Goal: Task Accomplishment & Management: Complete application form

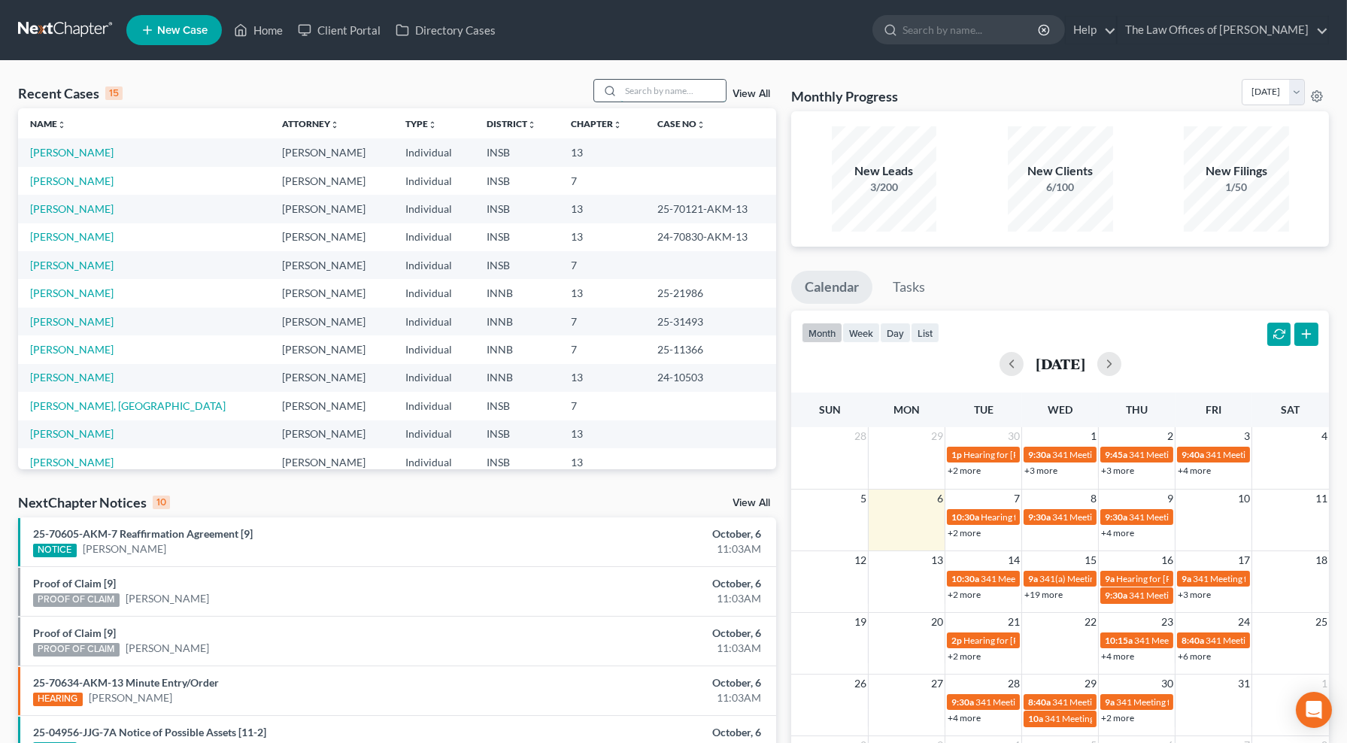
click at [690, 93] on input "search" at bounding box center [672, 91] width 105 height 22
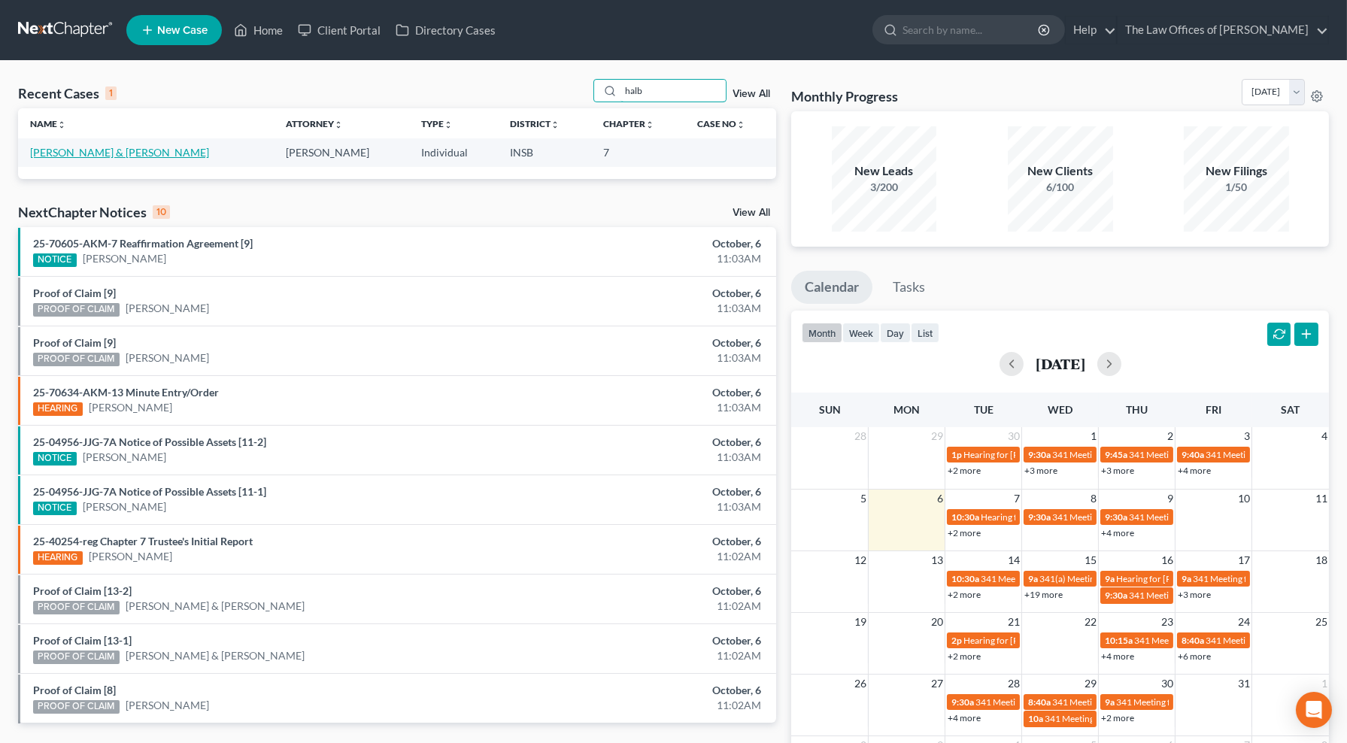
type input "halb"
click at [100, 154] on link "[PERSON_NAME] & [PERSON_NAME]" at bounding box center [119, 152] width 179 height 13
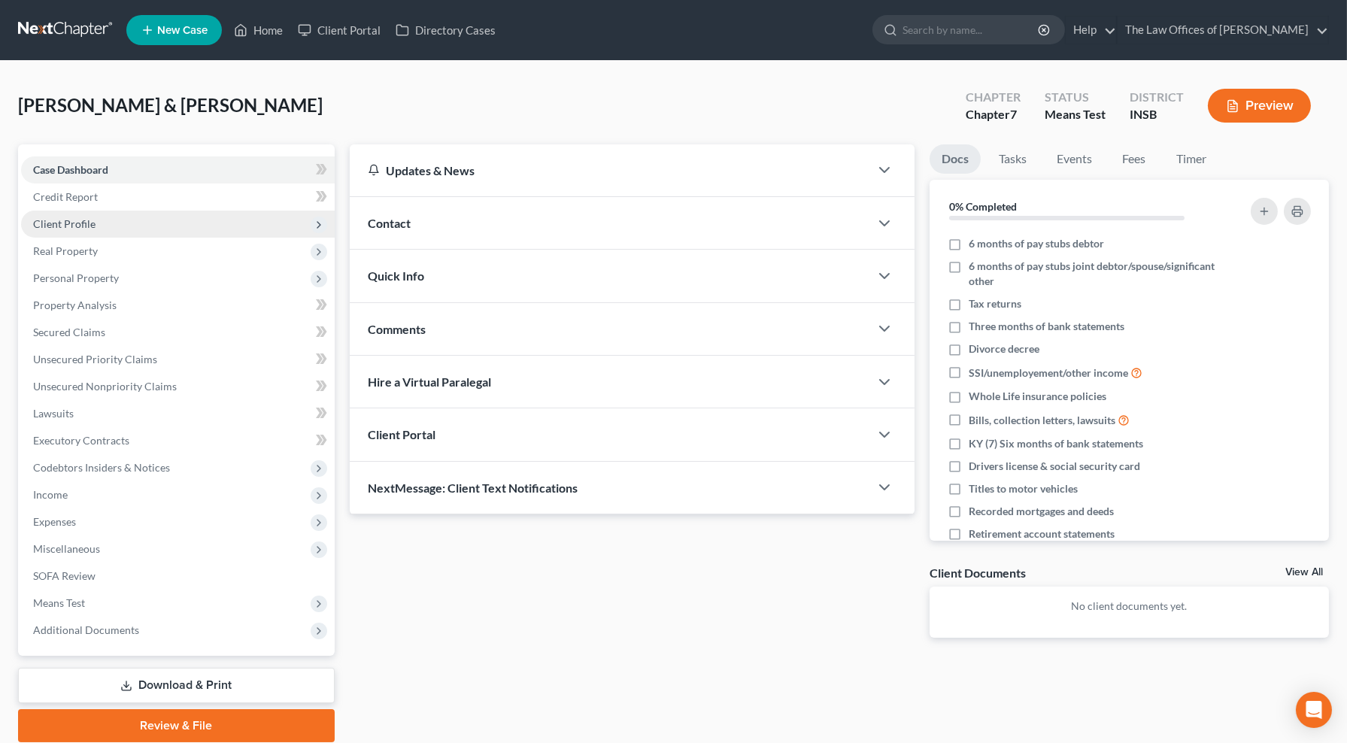
click at [89, 226] on span "Client Profile" at bounding box center [64, 223] width 62 height 13
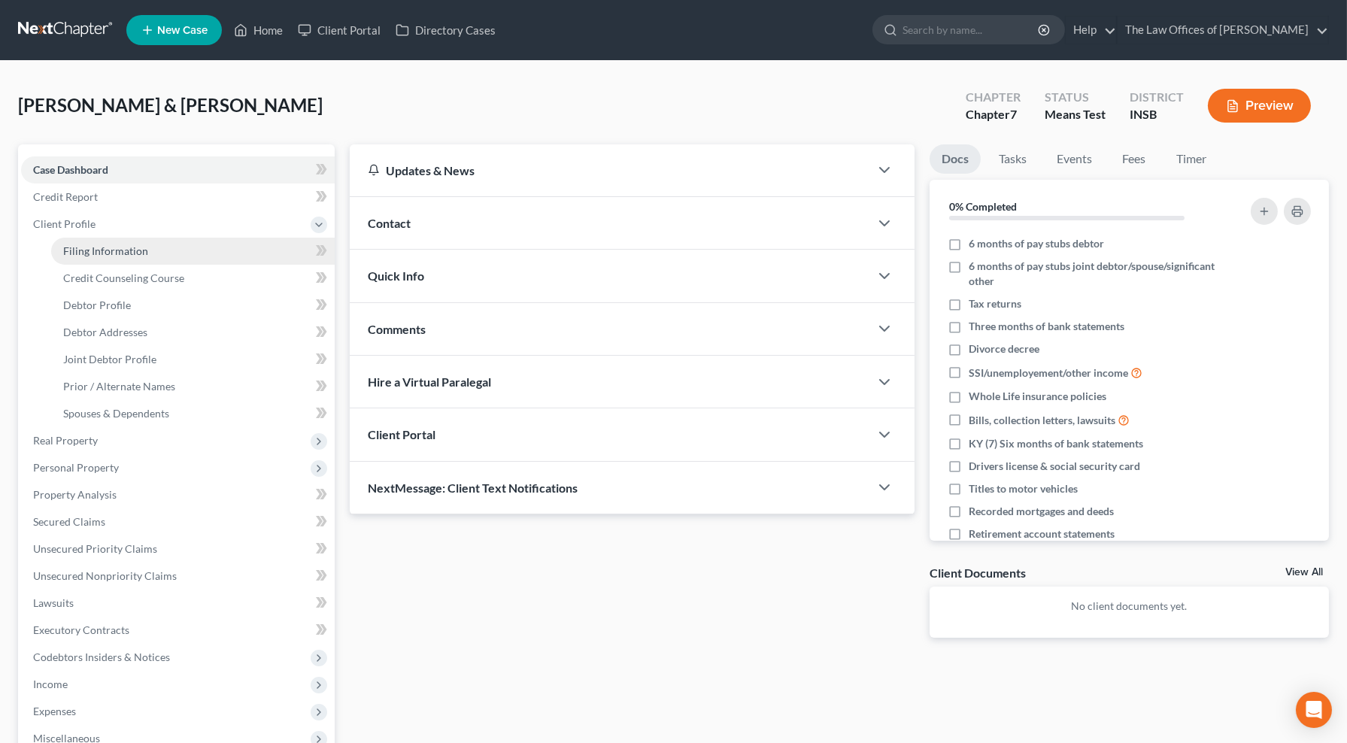
click at [89, 256] on link "Filing Information" at bounding box center [193, 251] width 284 height 27
select select "1"
select select "0"
select select "15"
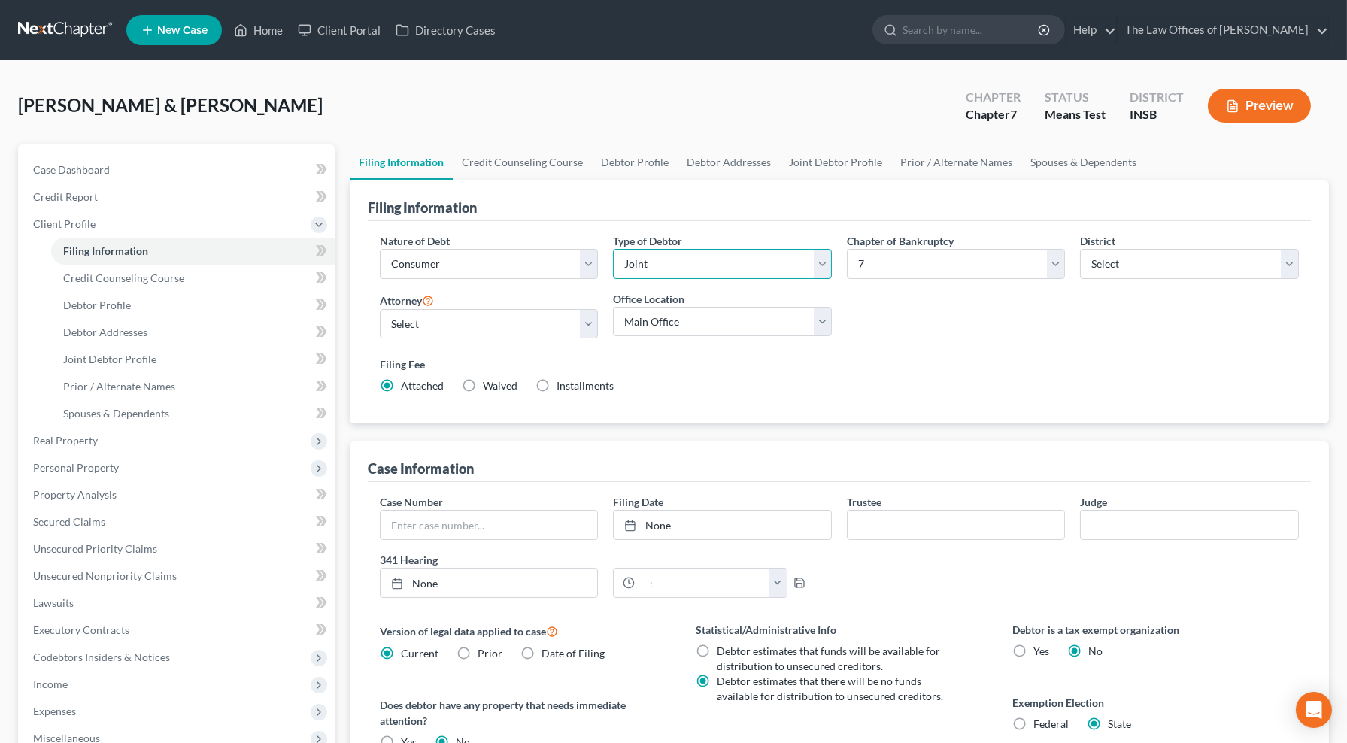
click at [690, 262] on select "Select Individual Joint" at bounding box center [722, 264] width 219 height 30
click at [613, 249] on select "Select Individual Joint" at bounding box center [722, 264] width 219 height 30
click at [682, 257] on select "Select Individual Joint" at bounding box center [722, 264] width 219 height 30
select select "1"
click at [613, 249] on select "Select Individual Joint" at bounding box center [722, 264] width 219 height 30
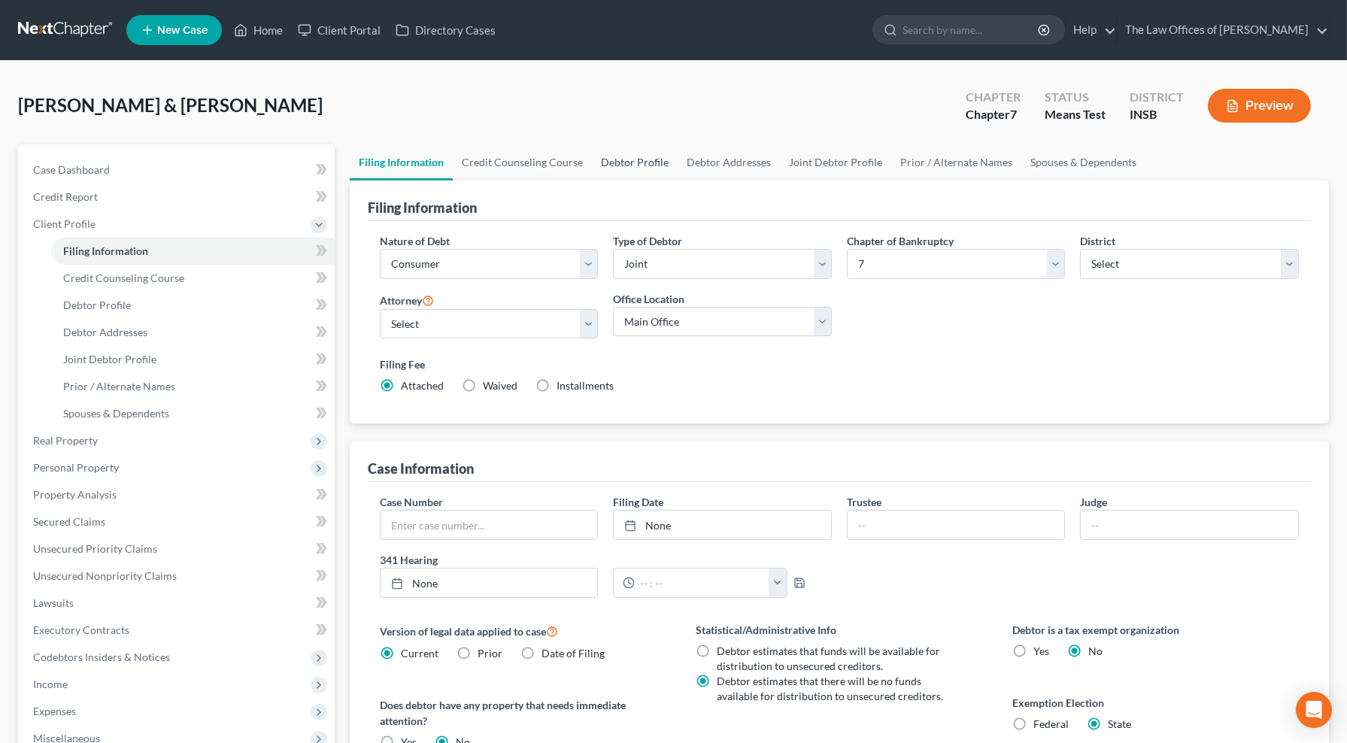
click at [637, 166] on link "Debtor Profile" at bounding box center [635, 162] width 86 height 36
select select "1"
select select "2"
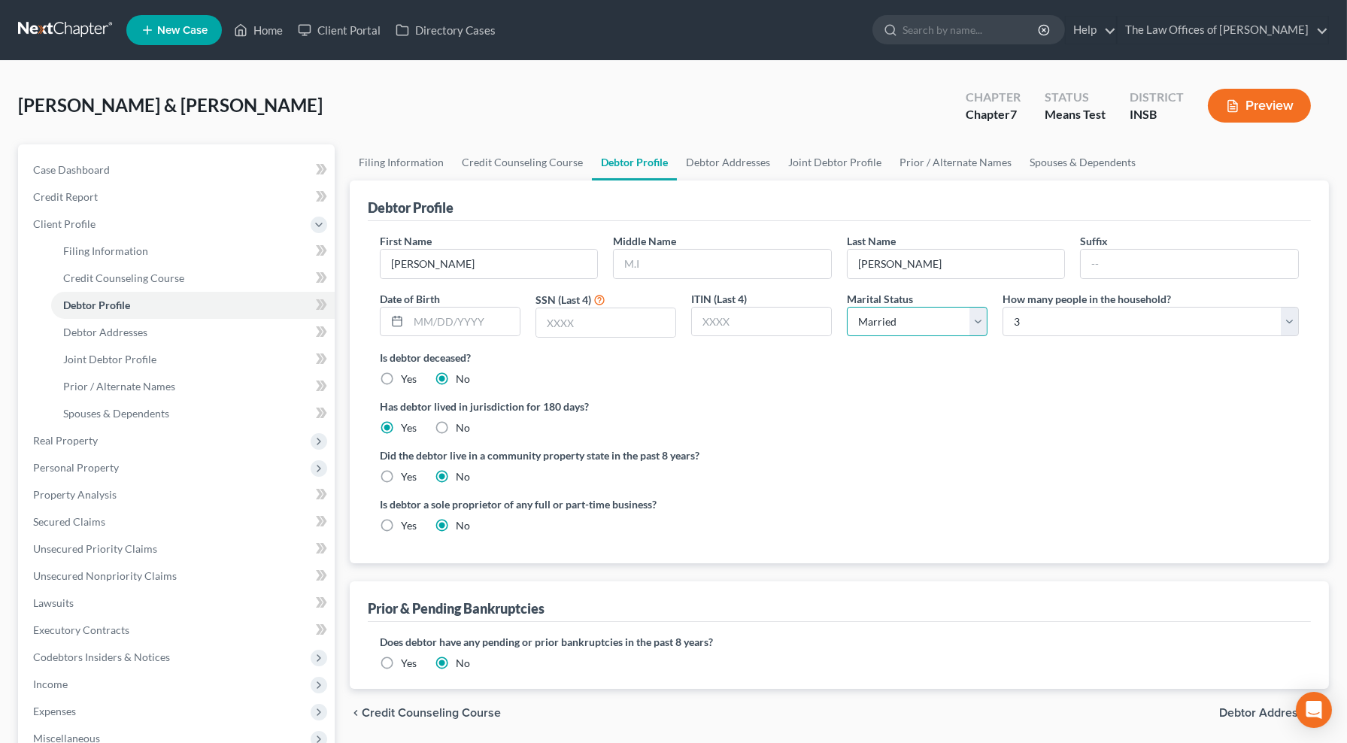
click at [905, 326] on select "Select Single Married Separated Divorced Widowed" at bounding box center [917, 322] width 141 height 30
select select "0"
click at [847, 307] on select "Select Single Married Separated Divorced Widowed" at bounding box center [917, 322] width 141 height 30
click at [417, 162] on link "Filing Information" at bounding box center [401, 162] width 103 height 36
select select "1"
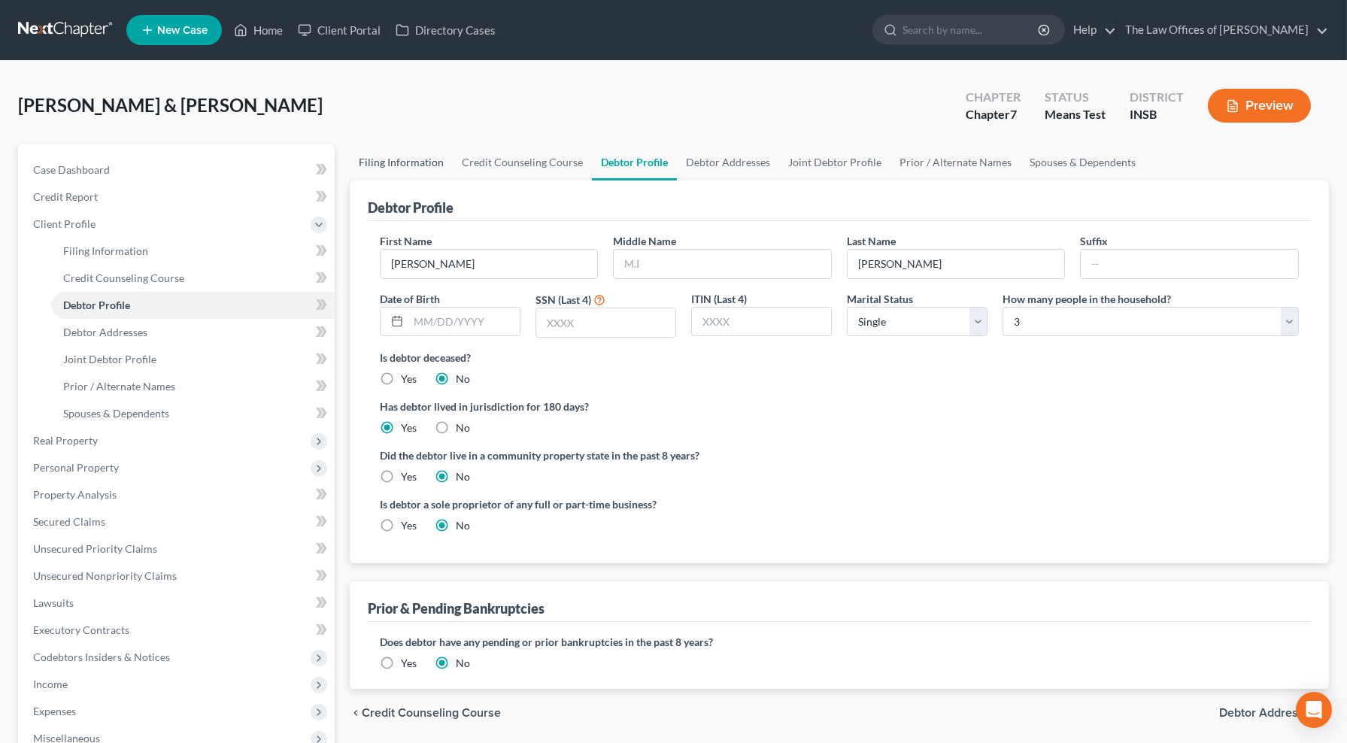
select select "1"
select select "0"
select select "28"
select select "0"
select select "15"
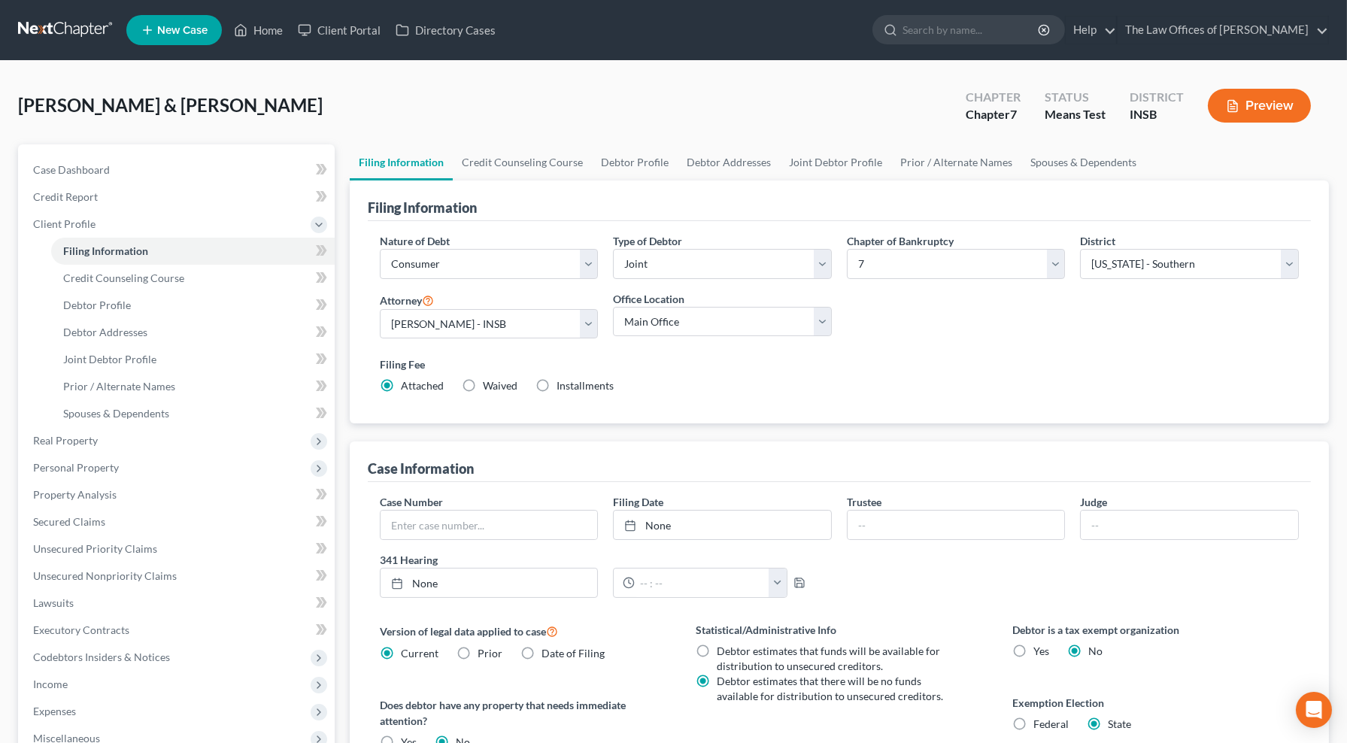
click at [47, 26] on link at bounding box center [66, 30] width 96 height 27
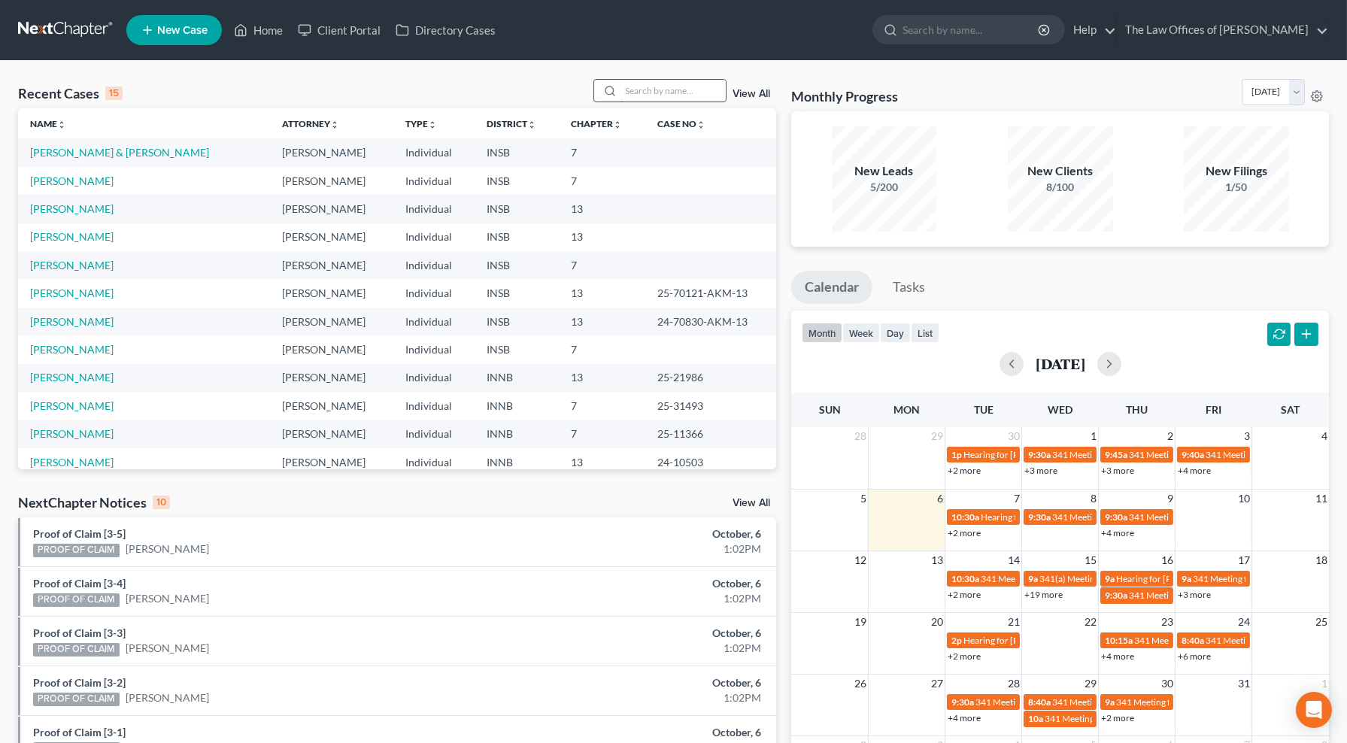
click at [680, 95] on input "search" at bounding box center [672, 91] width 105 height 22
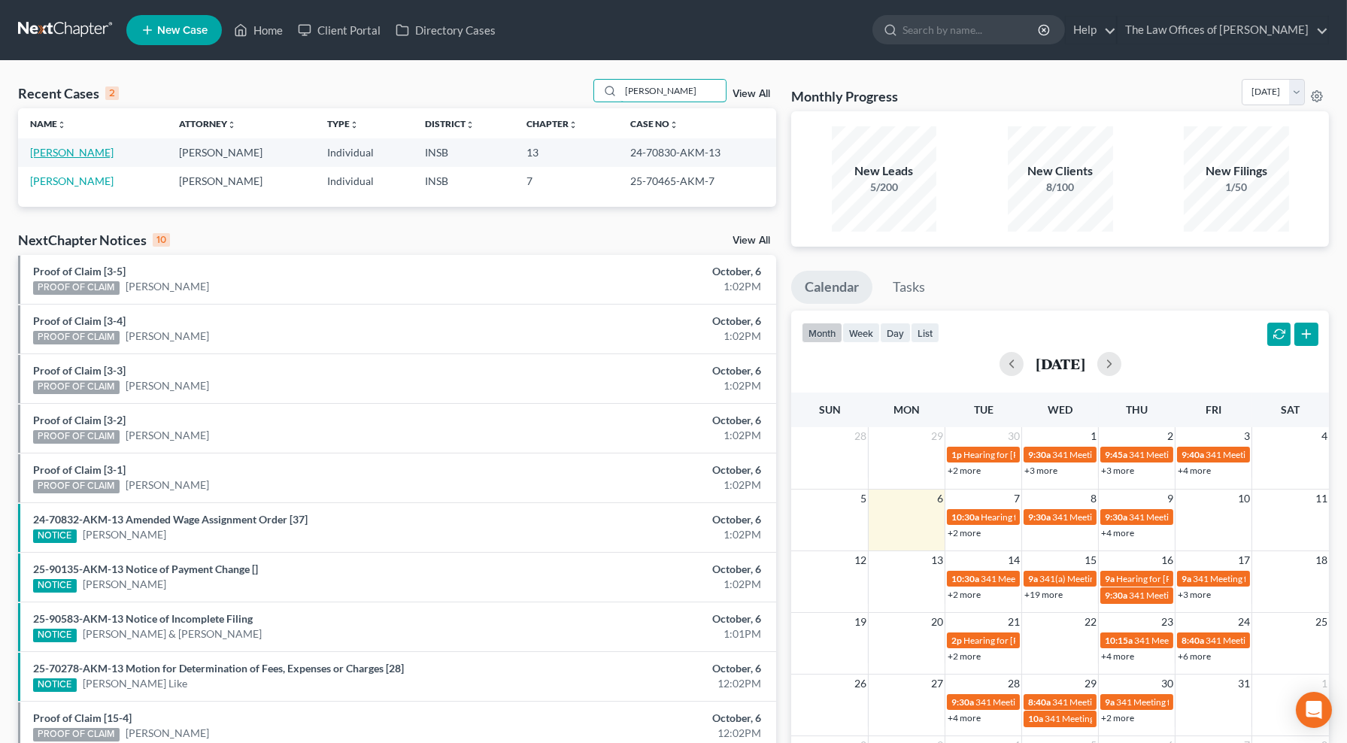
type input "peerman"
click at [99, 149] on link "[PERSON_NAME]" at bounding box center [71, 152] width 83 height 13
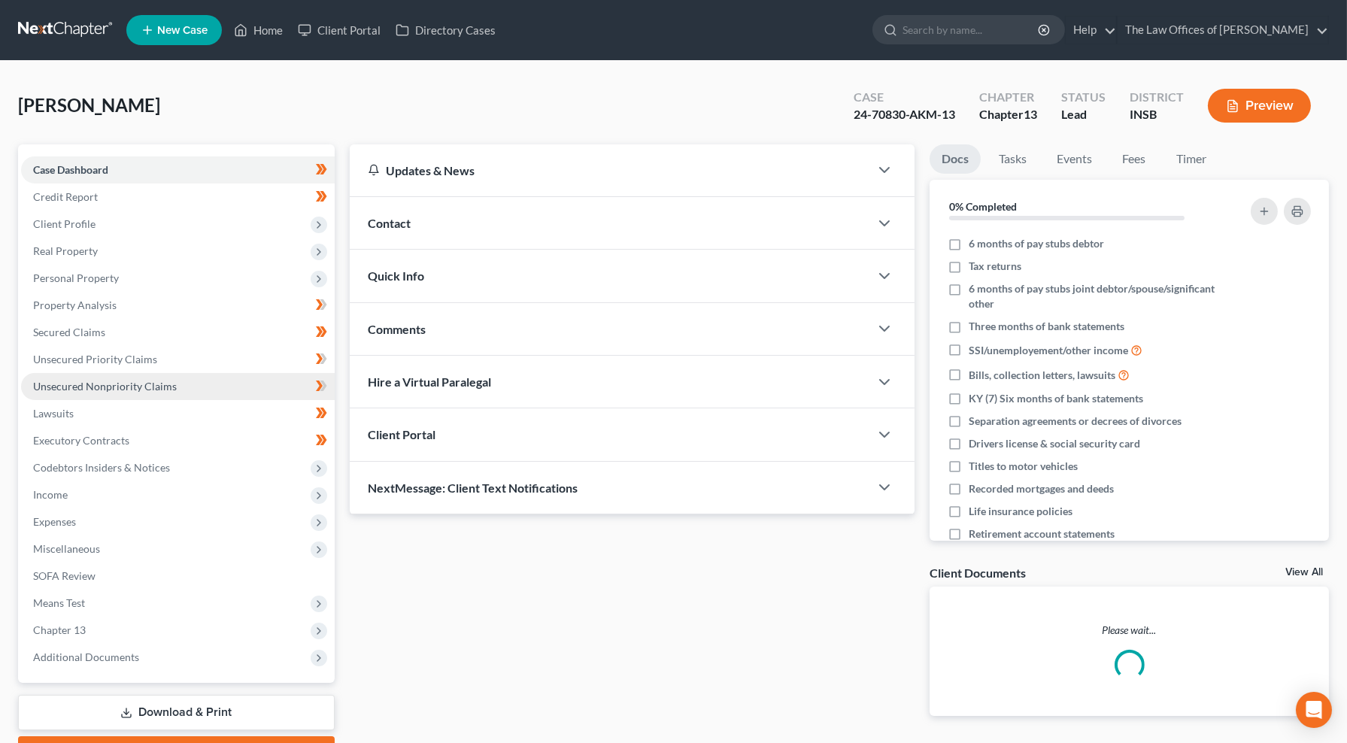
click at [118, 387] on span "Unsecured Nonpriority Claims" at bounding box center [105, 386] width 144 height 13
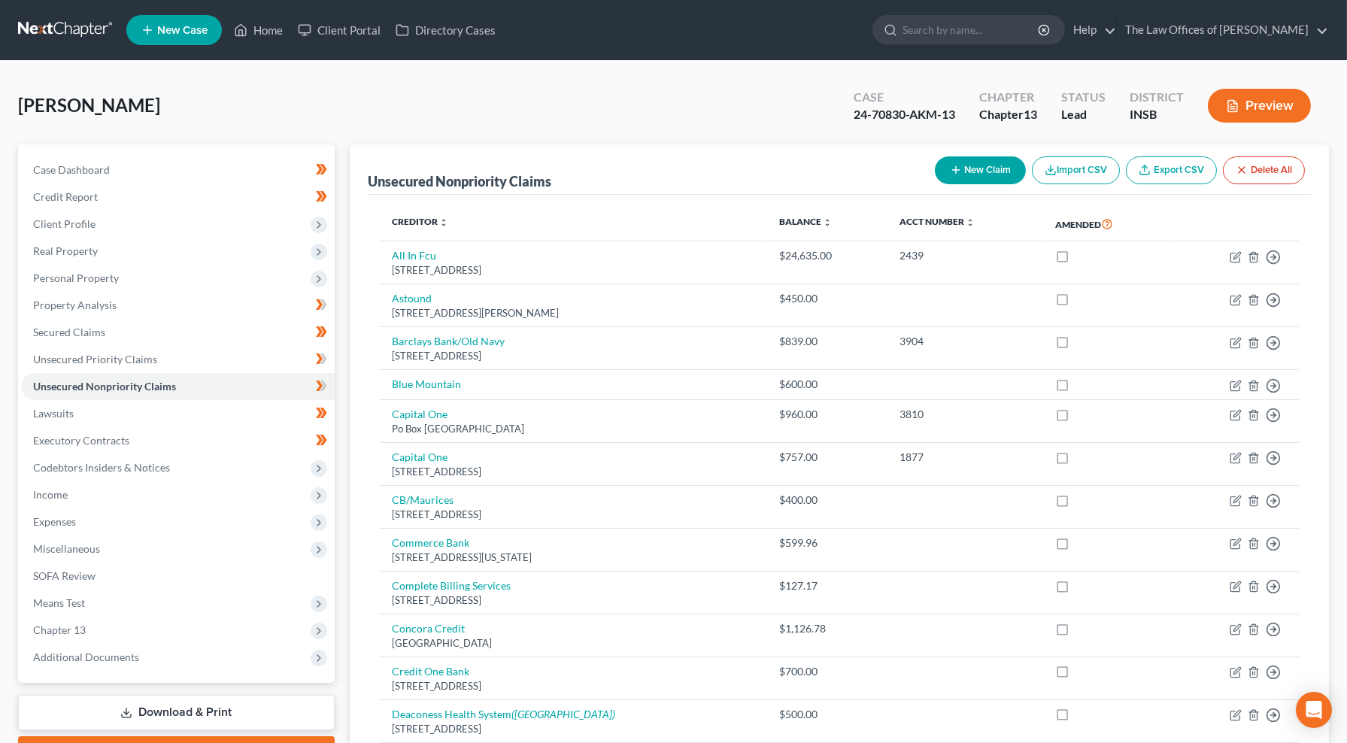
click at [978, 168] on button "New Claim" at bounding box center [980, 170] width 91 height 28
select select "0"
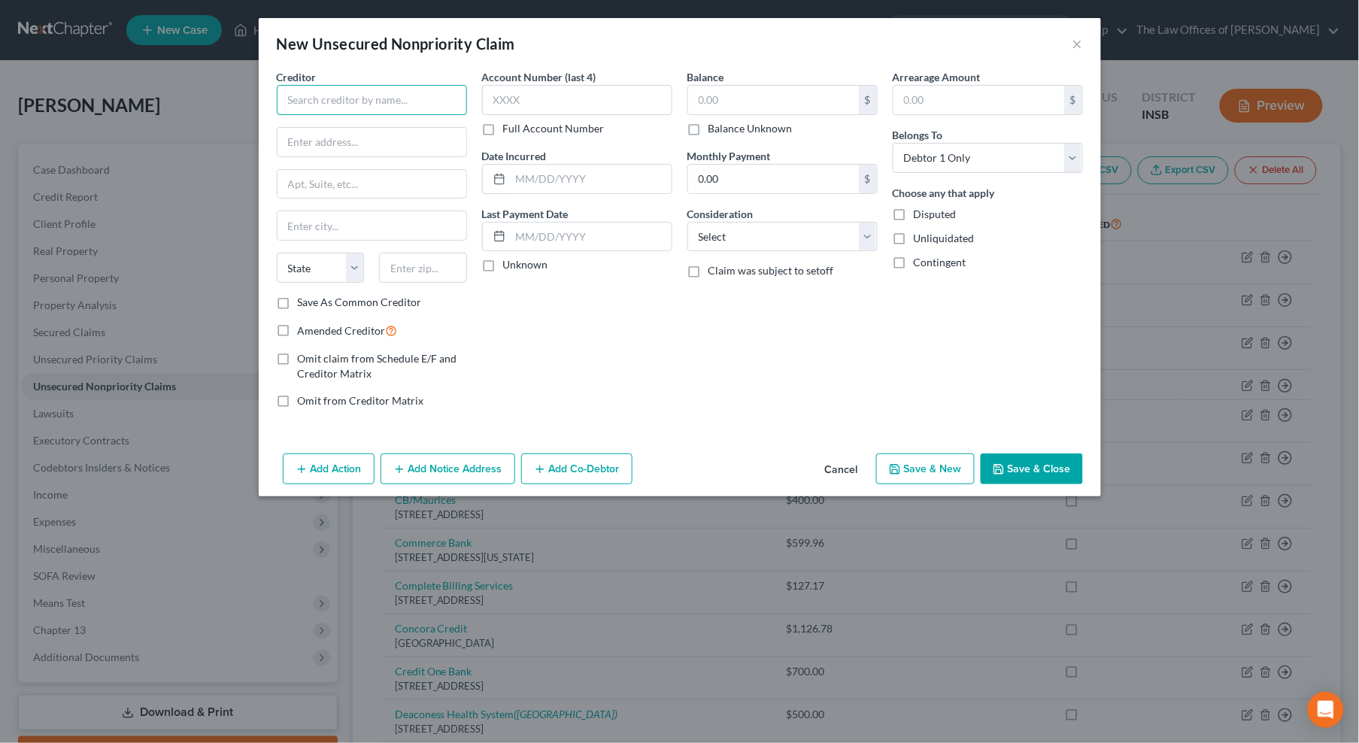
click at [305, 98] on input "text" at bounding box center [372, 100] width 190 height 30
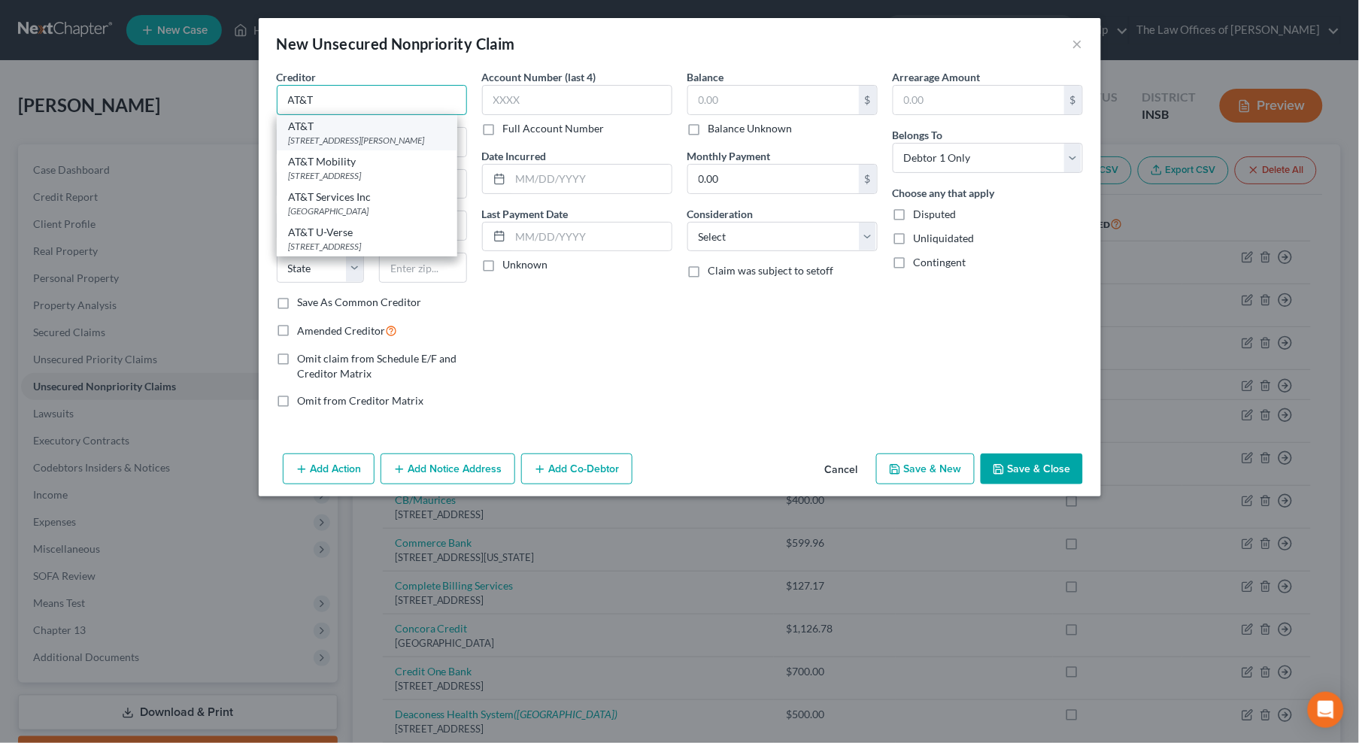
type input "AT&T"
click at [358, 144] on div "208 S. Akard St., Dallas, TX 75202" at bounding box center [367, 140] width 156 height 13
type input "208 S. Akard St."
type input "Dallas"
select select "45"
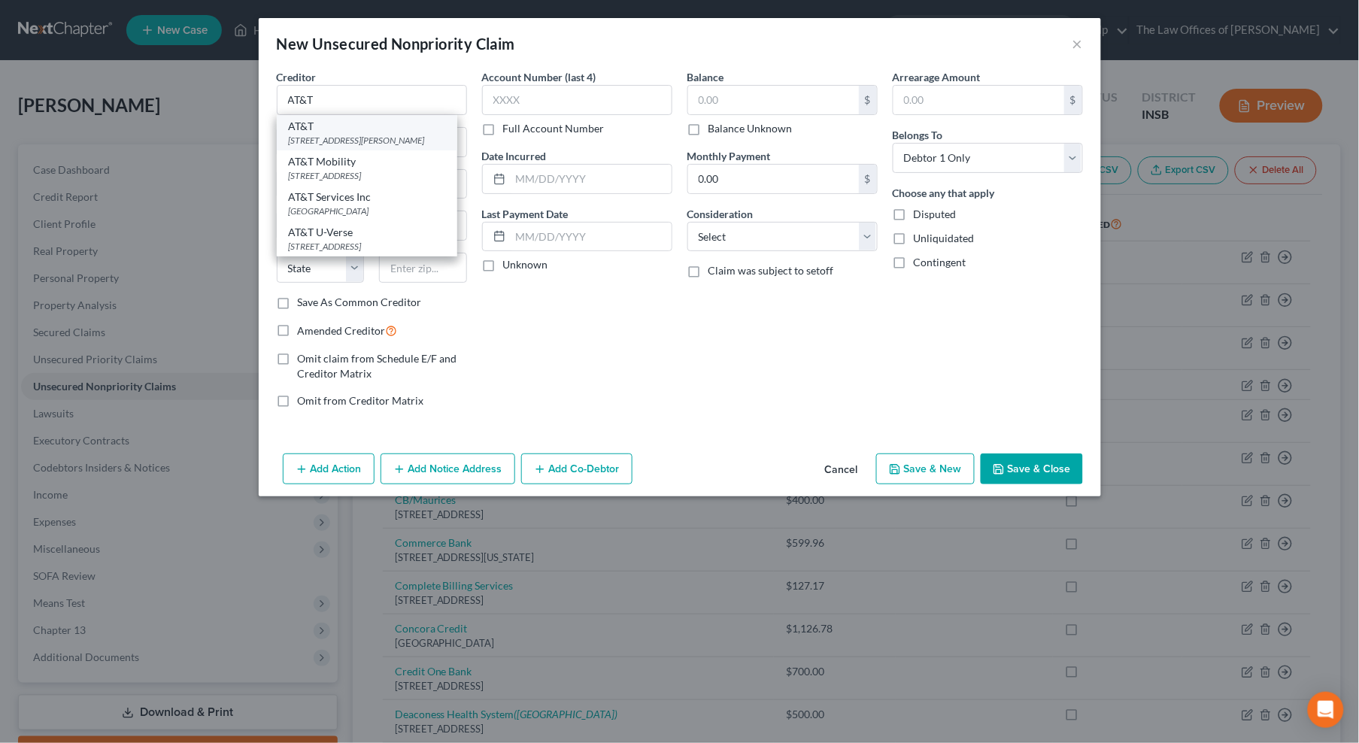
type input "75202"
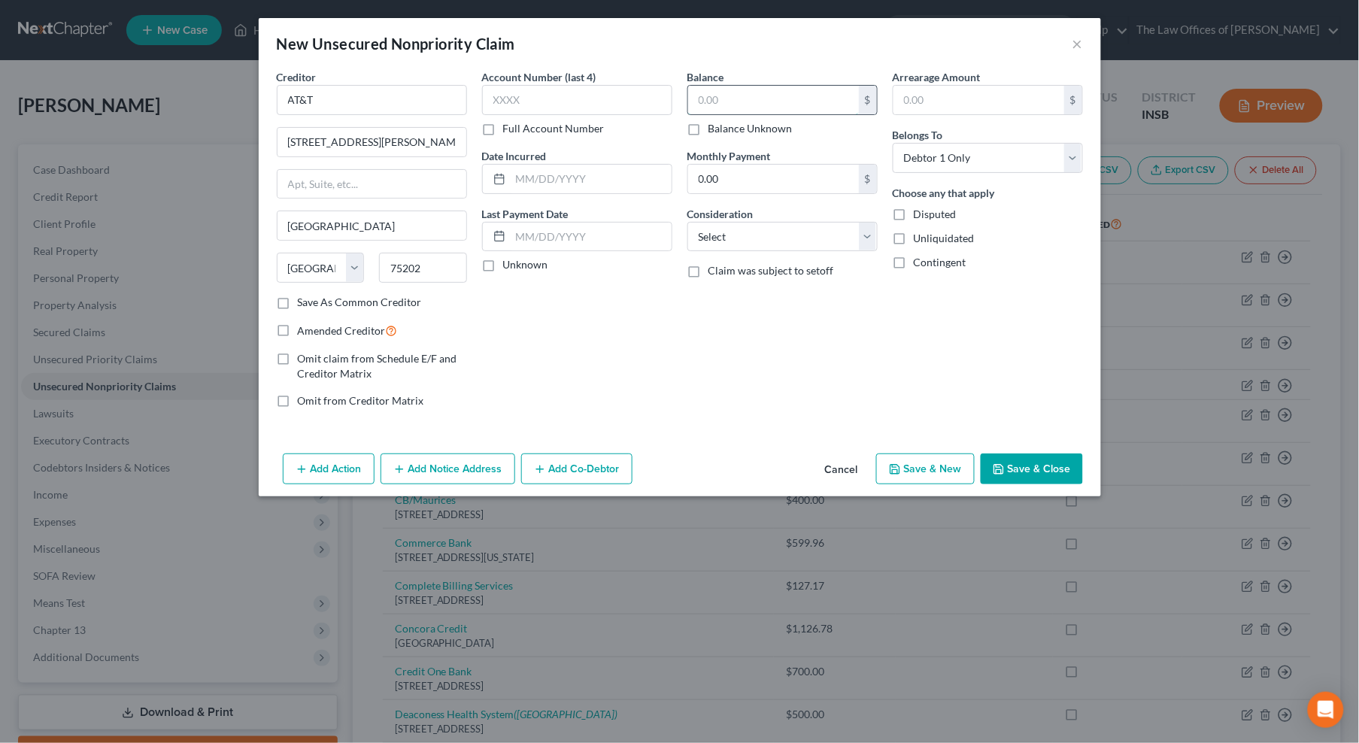
click at [723, 101] on input "text" at bounding box center [773, 100] width 171 height 29
type input "500.00"
click at [1023, 461] on button "Save & Close" at bounding box center [1032, 470] width 102 height 32
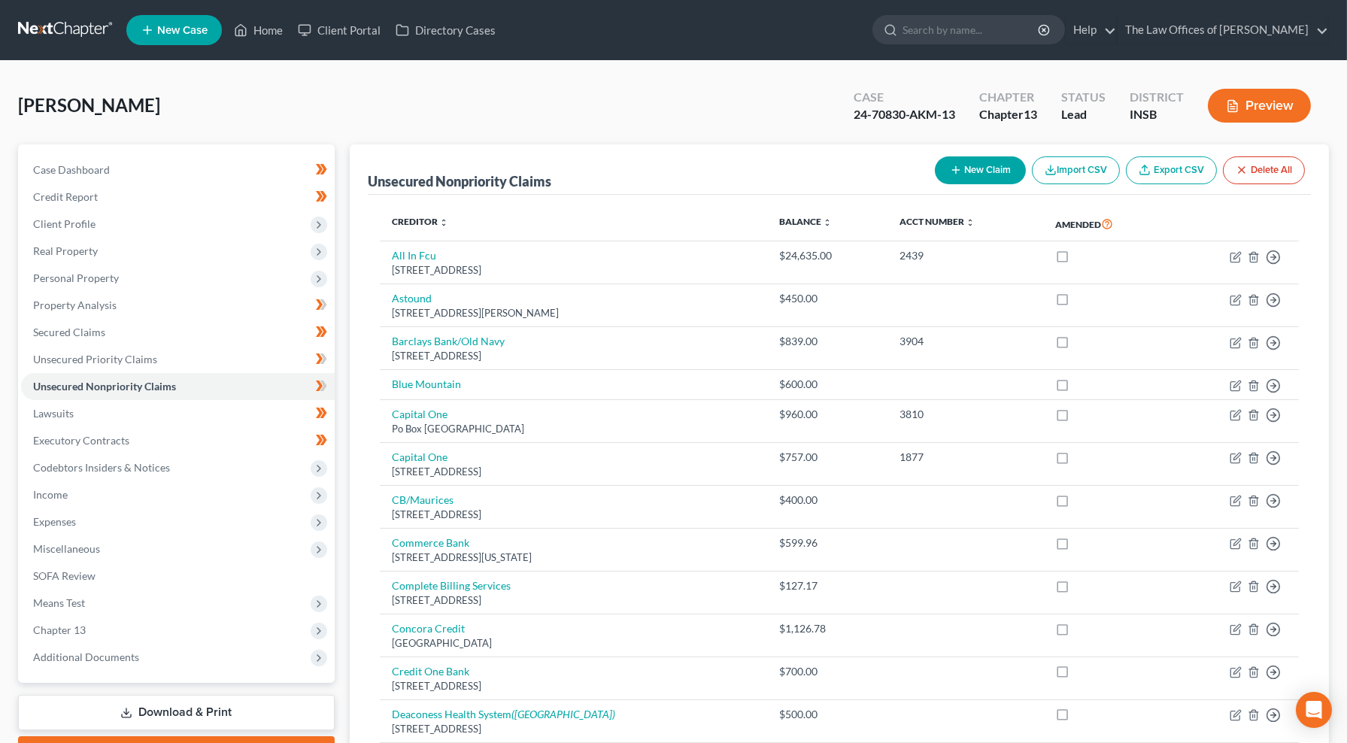
click at [60, 26] on link at bounding box center [66, 30] width 96 height 27
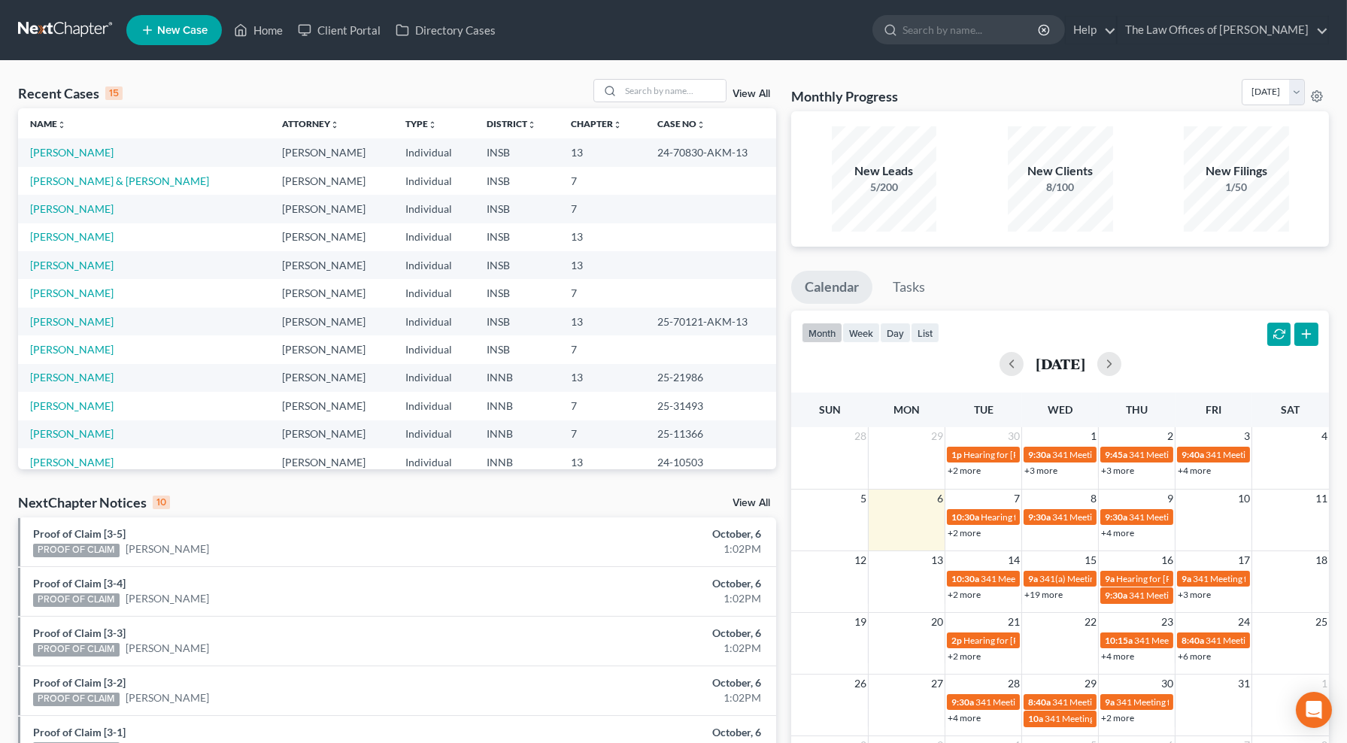
click at [87, 188] on td "[PERSON_NAME] & [PERSON_NAME]" at bounding box center [144, 181] width 252 height 28
click at [90, 183] on link "[PERSON_NAME] & [PERSON_NAME]" at bounding box center [119, 180] width 179 height 13
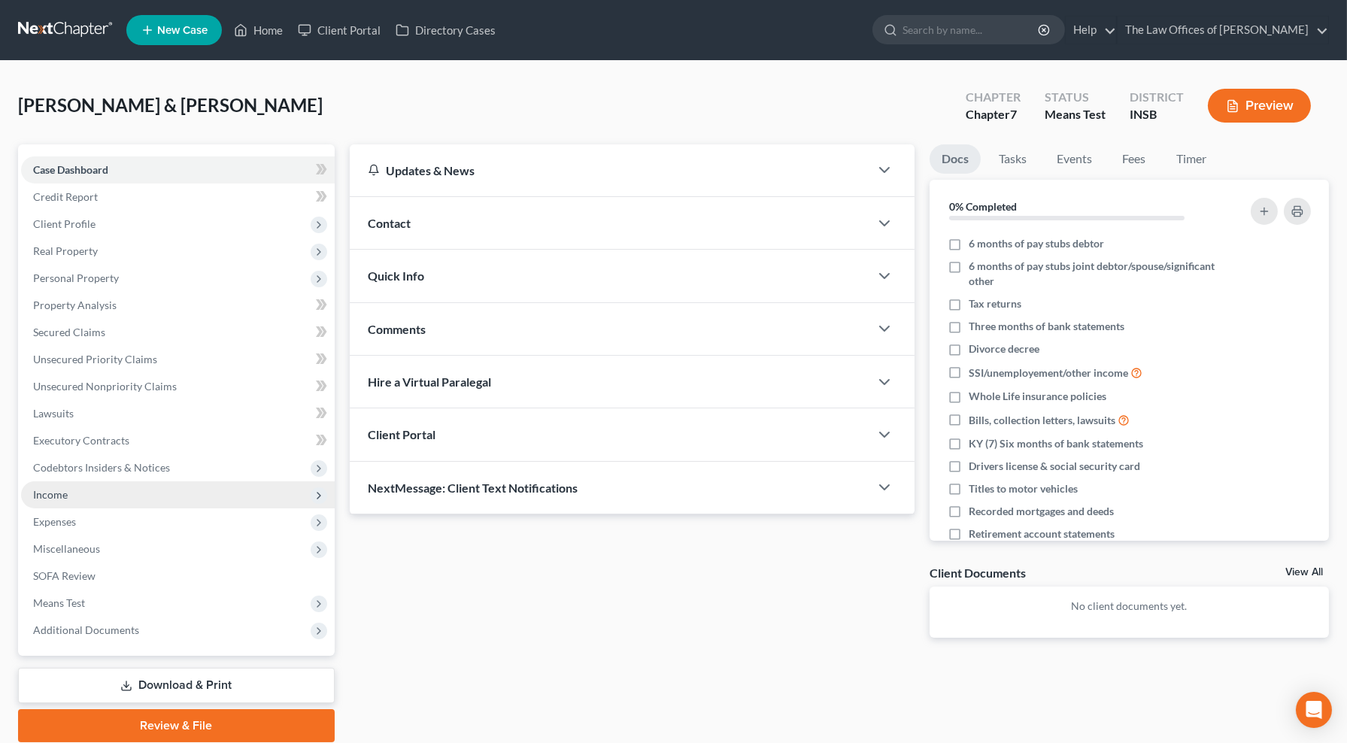
click at [78, 496] on span "Income" at bounding box center [178, 494] width 314 height 27
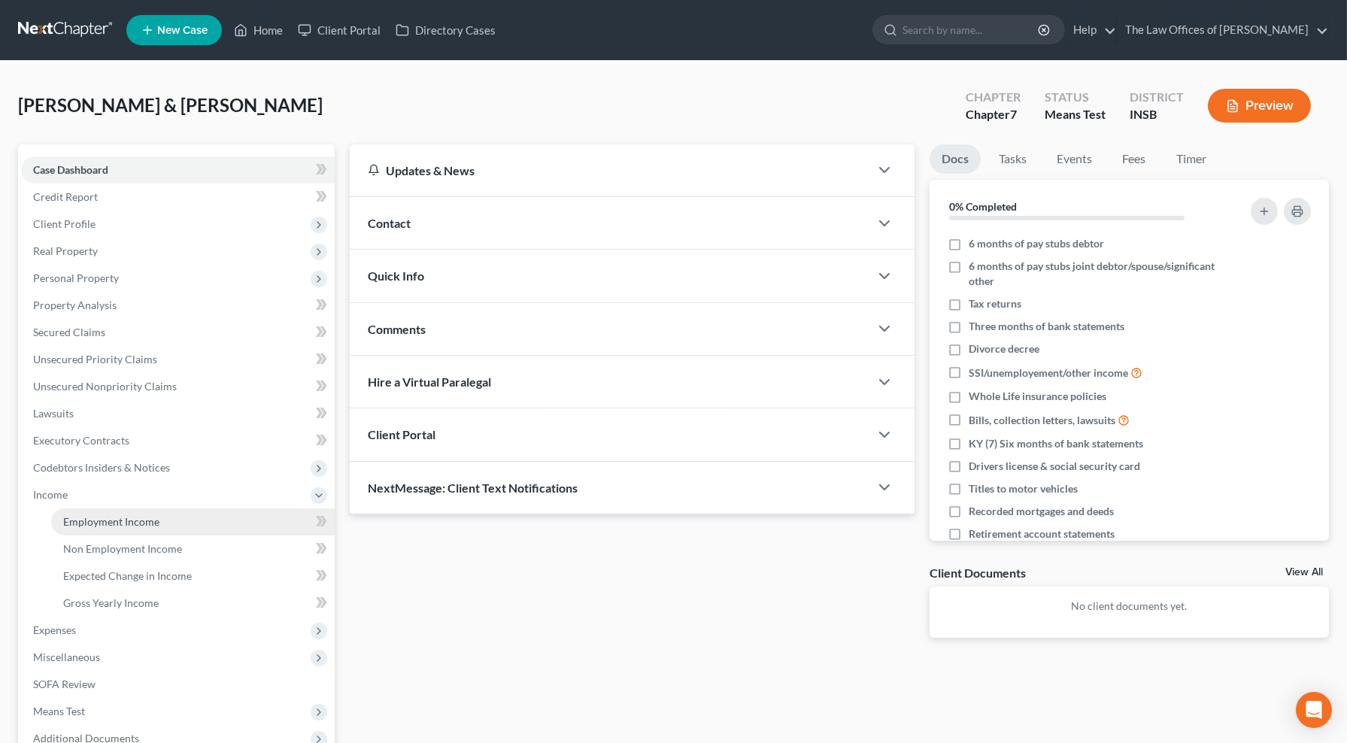
click at [86, 510] on link "Employment Income" at bounding box center [193, 521] width 284 height 27
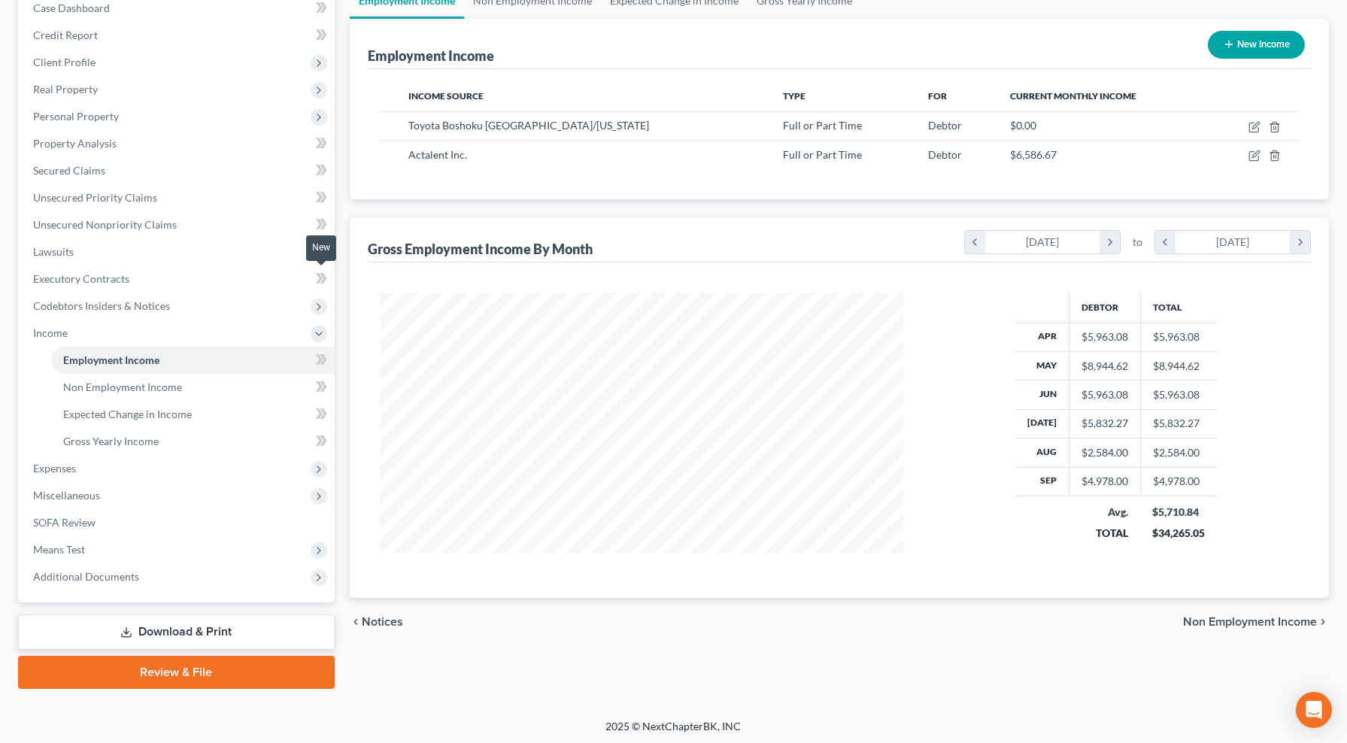
scroll to position [50, 0]
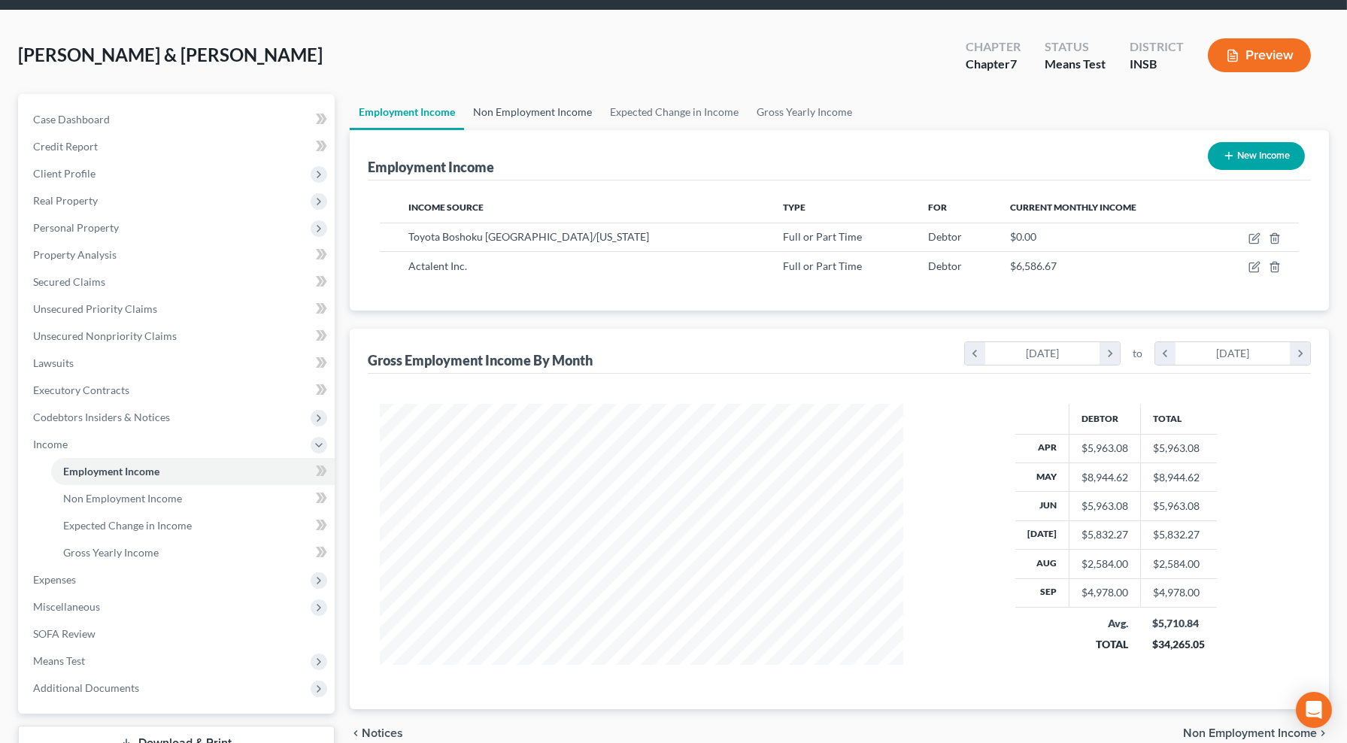
click at [504, 110] on link "Non Employment Income" at bounding box center [532, 112] width 137 height 36
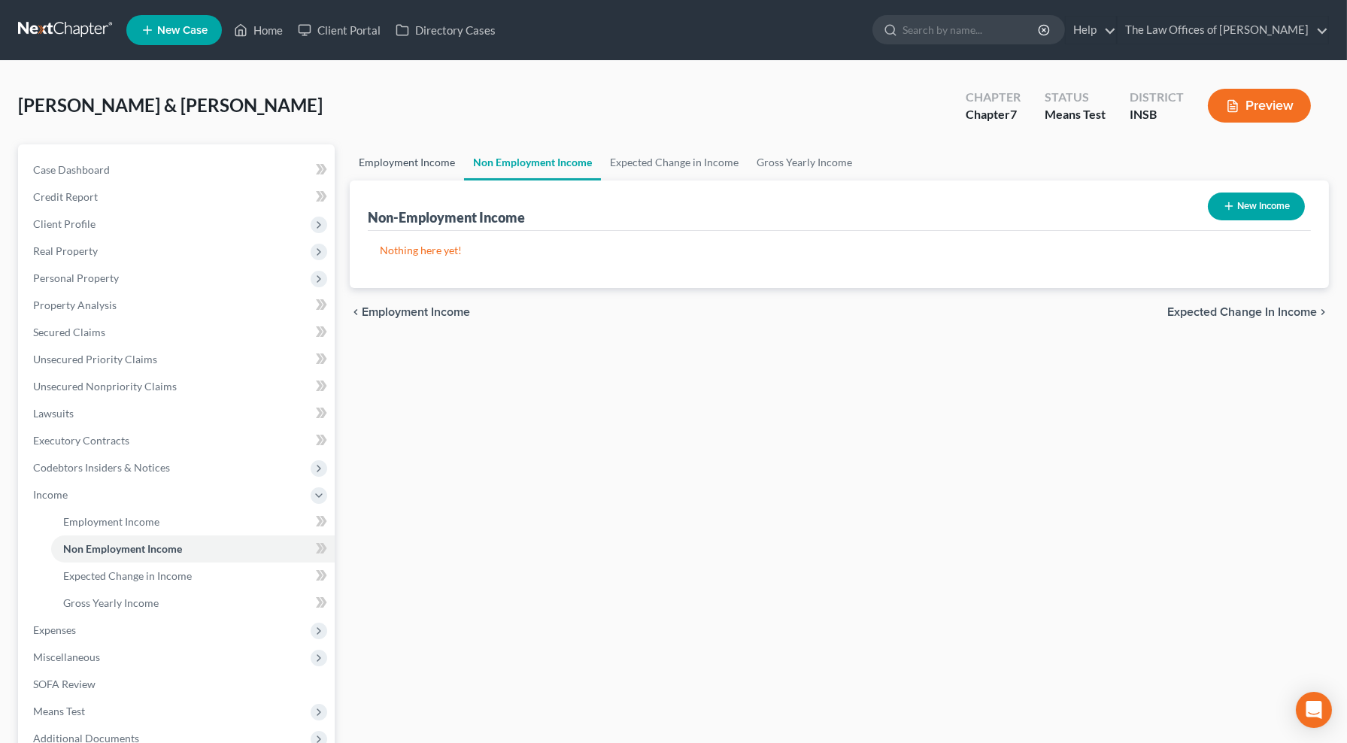
click at [399, 168] on link "Employment Income" at bounding box center [407, 162] width 114 height 36
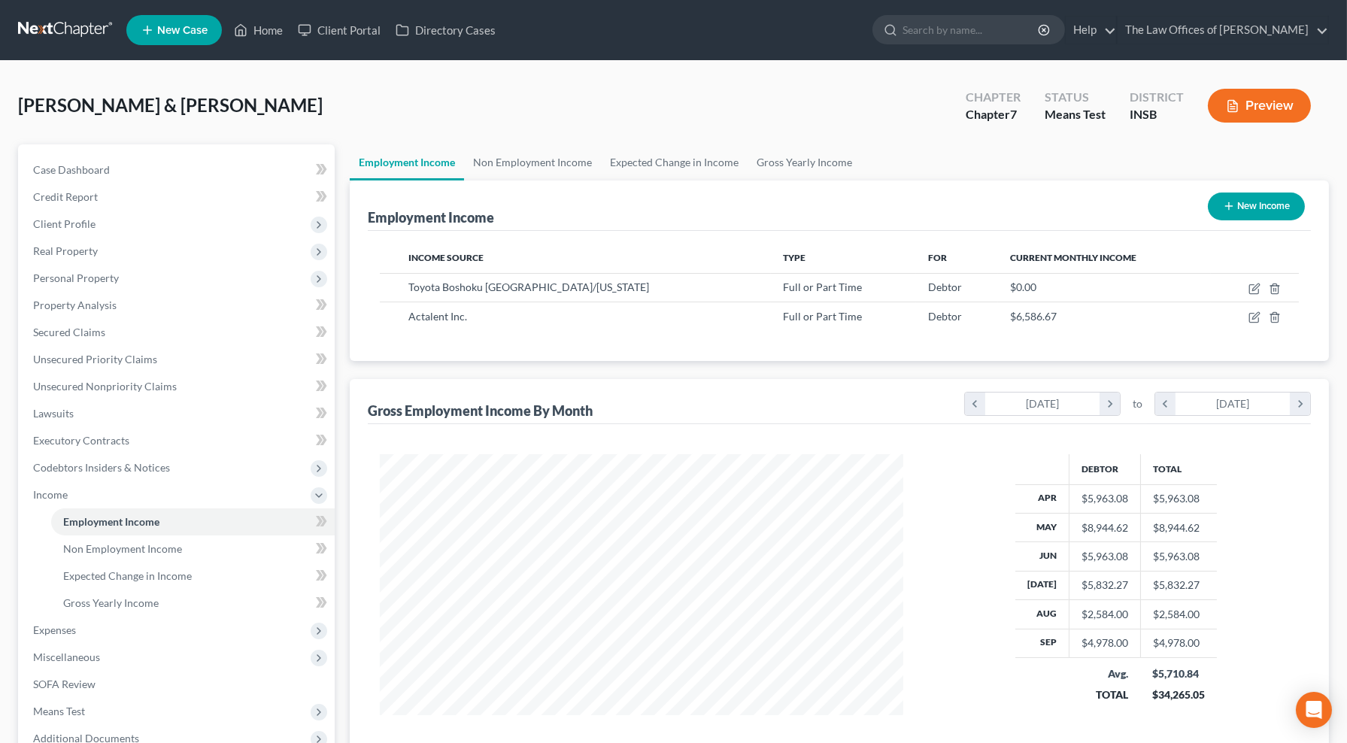
scroll to position [269, 553]
click at [96, 219] on span "Client Profile" at bounding box center [178, 224] width 314 height 27
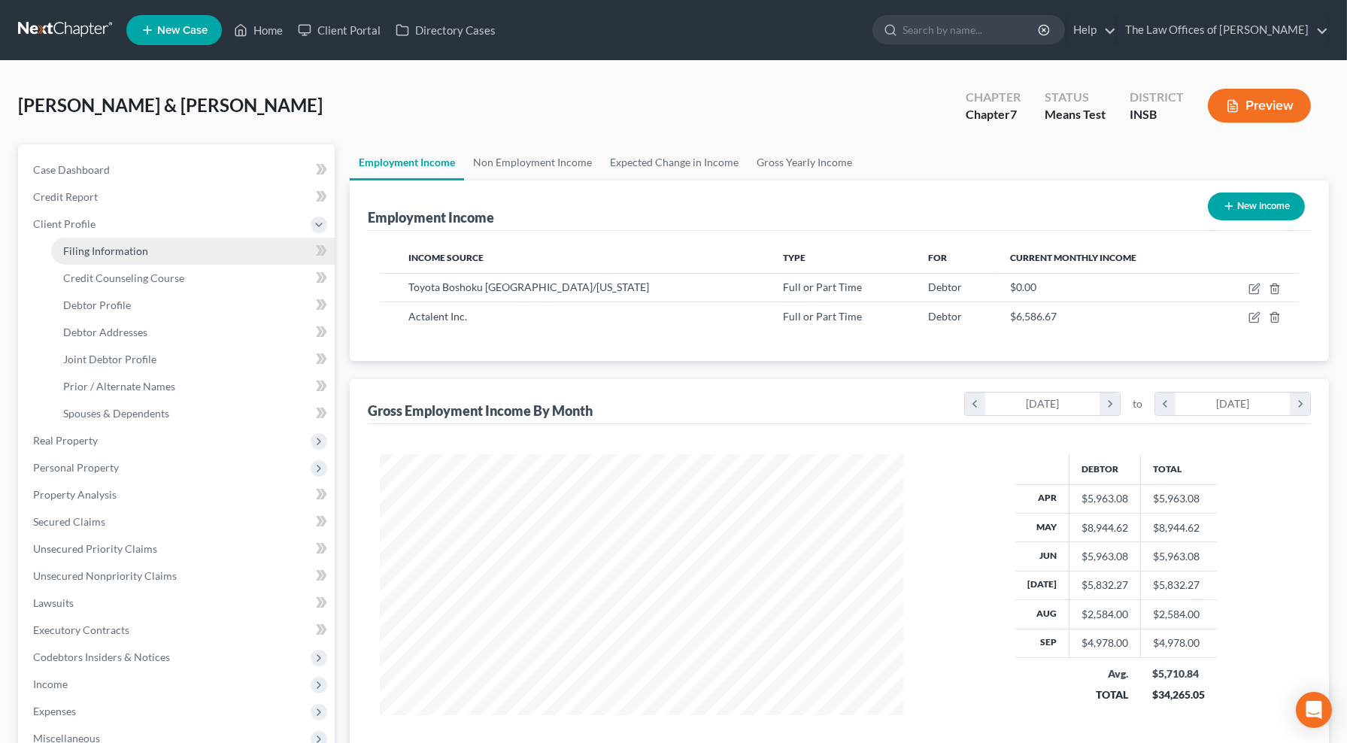
click at [101, 249] on span "Filing Information" at bounding box center [105, 250] width 85 height 13
select select "1"
select select "0"
select select "15"
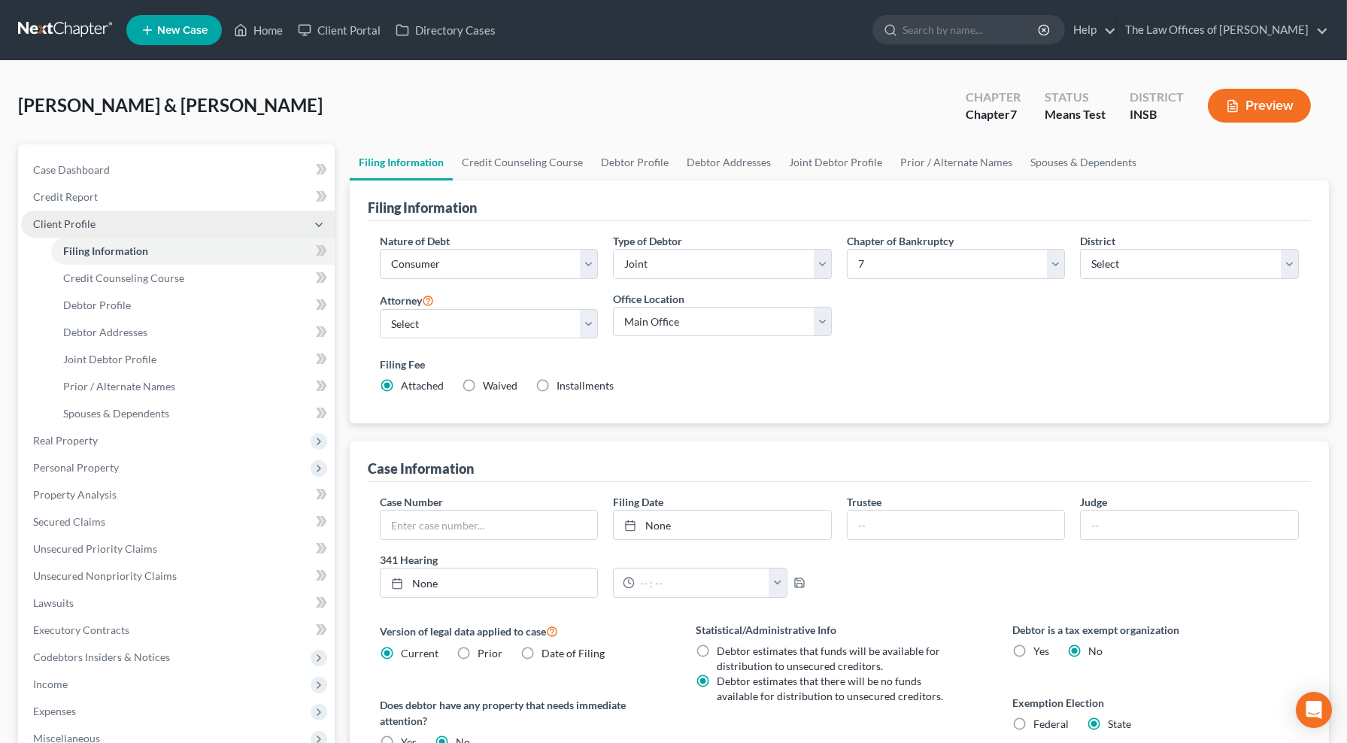
scroll to position [56, 0]
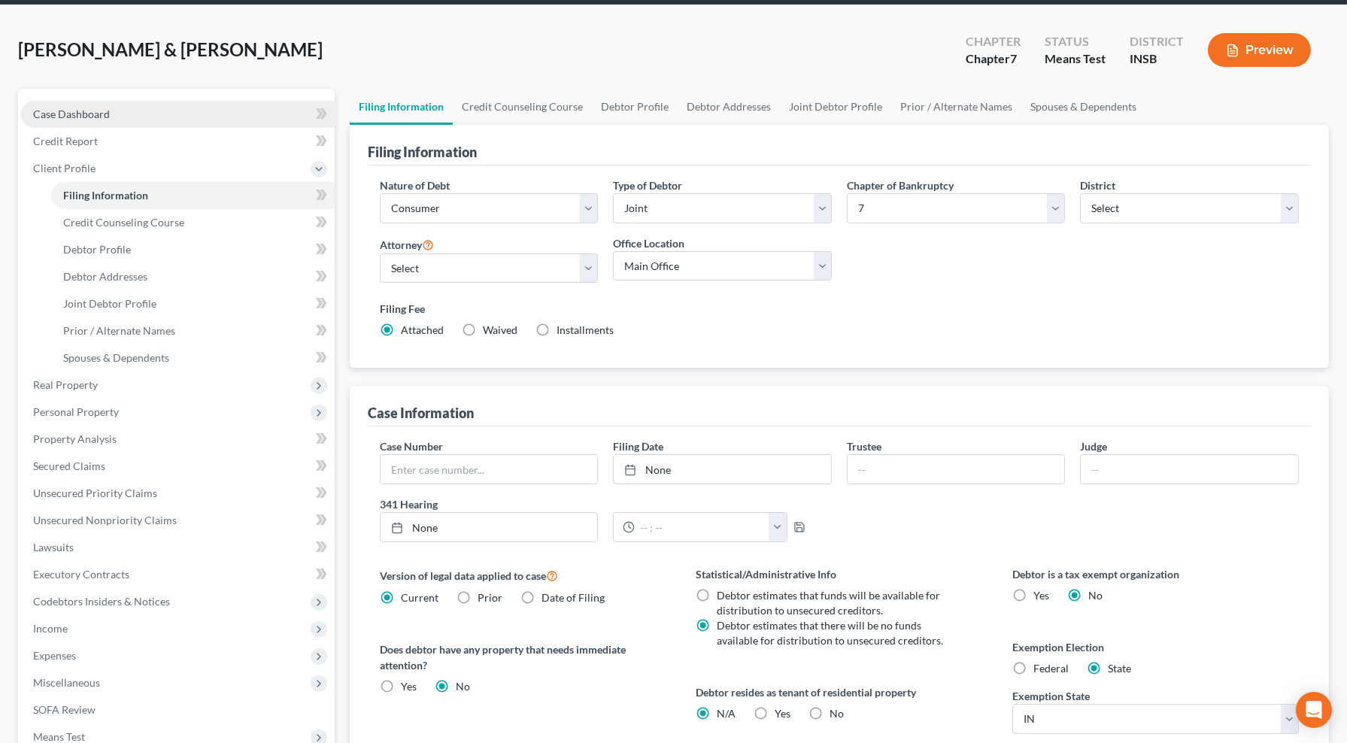
click at [81, 116] on span "Case Dashboard" at bounding box center [71, 114] width 77 height 13
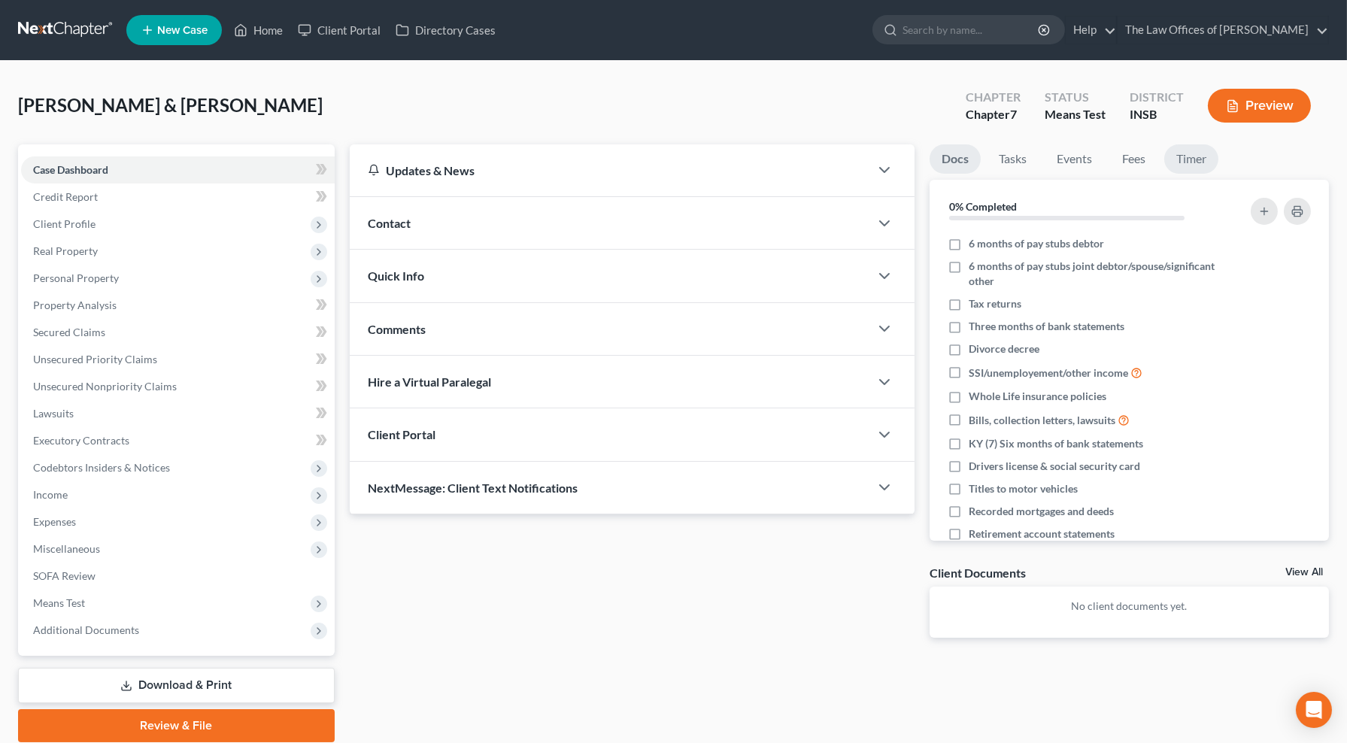
click at [1189, 164] on link "Timer" at bounding box center [1191, 158] width 54 height 29
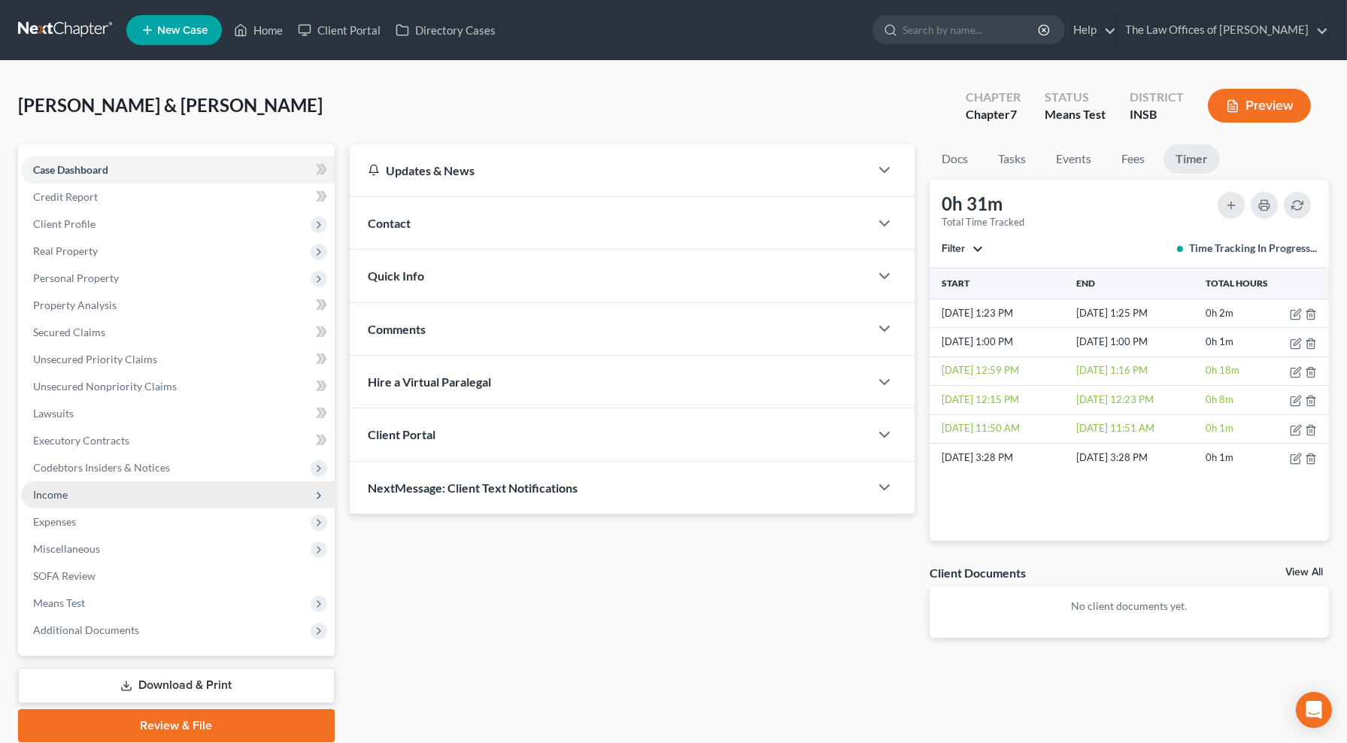
click at [75, 492] on span "Income" at bounding box center [178, 494] width 314 height 27
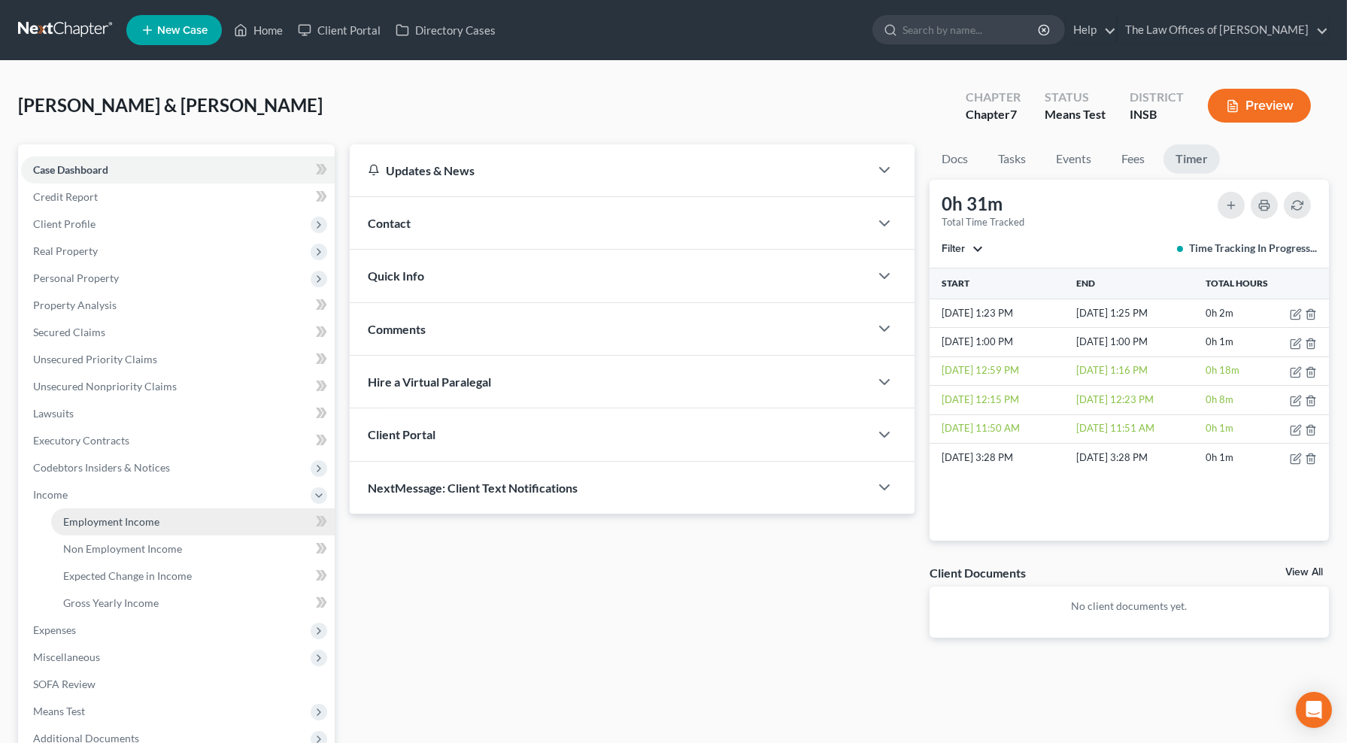
click at [85, 520] on span "Employment Income" at bounding box center [111, 521] width 96 height 13
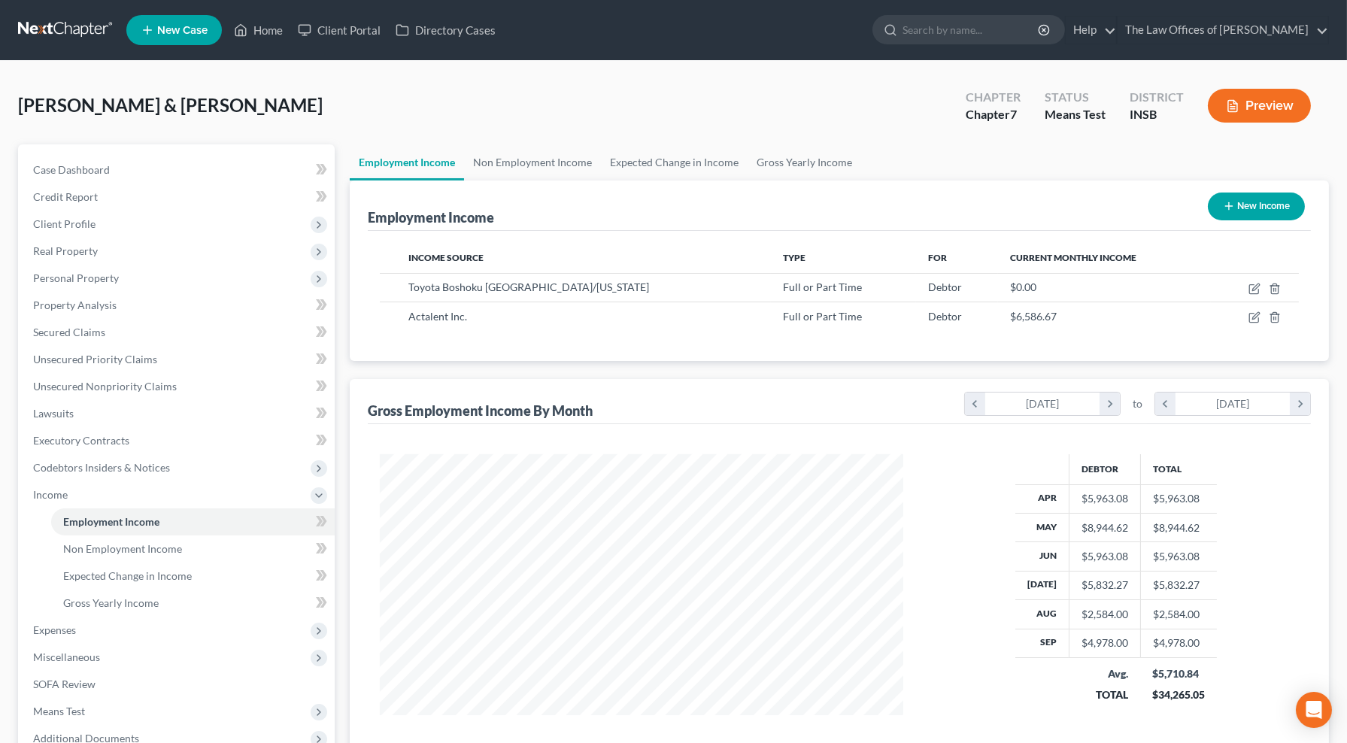
scroll to position [269, 553]
click at [69, 34] on link at bounding box center [66, 30] width 96 height 27
